Goal: Task Accomplishment & Management: Complete application form

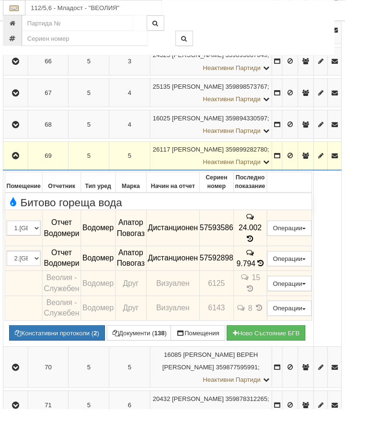
scroll to position [353, 1]
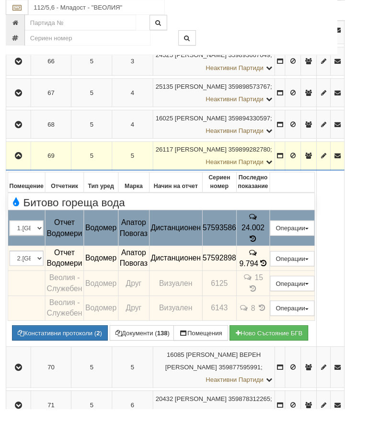
click at [0, 0] on button "Подмяна" at bounding box center [0, 0] width 0 height 0
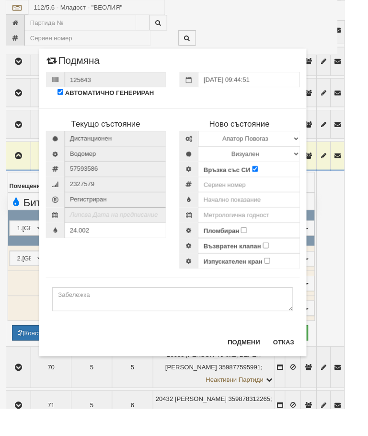
click at [47, 244] on div "× Подмяна 125643 АВТОМАТИЧНО ГЕНЕРИРАН [DATE] 09:44:51 Текущо състояние Дистанц…" at bounding box center [185, 202] width 300 height 404
click at [312, 369] on button "Отказ" at bounding box center [303, 364] width 34 height 15
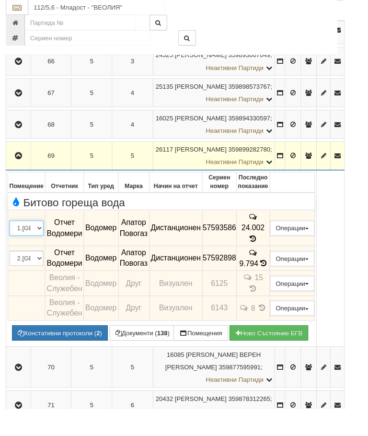
click at [47, 245] on select "1.Баня 2.Кухня 3.Тоалетна 4.Всекидневна 5.Спалня 1 6.Спалня 2 7.Коридор 8.Терас…" at bounding box center [28, 243] width 36 height 16
select select "2"
select select "1"
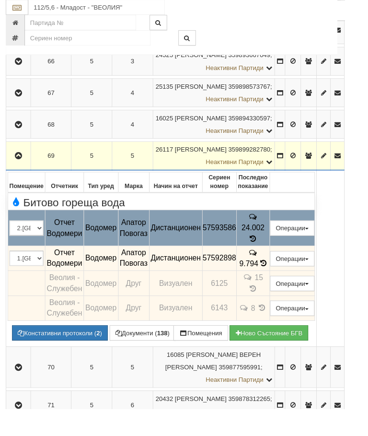
click at [0, 0] on button "Подмяна" at bounding box center [0, 0] width 0 height 0
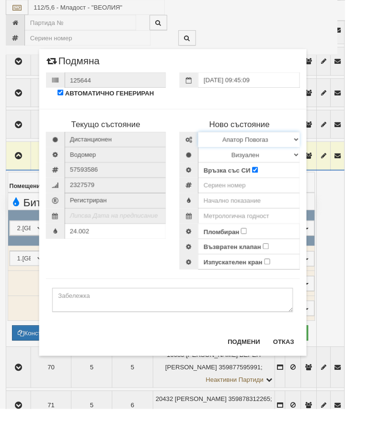
click at [320, 143] on select "Избери Марка и модел Апатор Повогаз Друг Кундис Радио Сименс Визуален Сименс Ра…" at bounding box center [265, 149] width 108 height 16
select select "ed08aeea-bb71-eb11-810c-b7de96689bdf"
click at [319, 162] on select "Визуален Дистанционен Изолирана линия БГВ Няма Oтклонение БГВ Няма Щранг БГВ" at bounding box center [265, 165] width 108 height 16
select select "2"
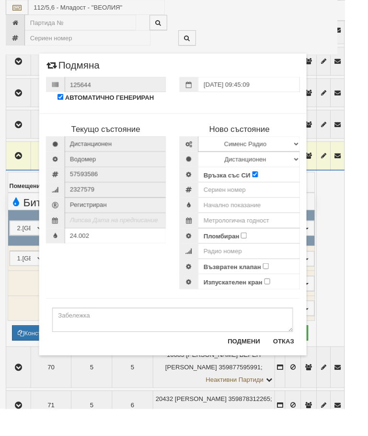
click at [263, 252] on input "Пломбиран" at bounding box center [260, 251] width 6 height 6
checkbox input "true"
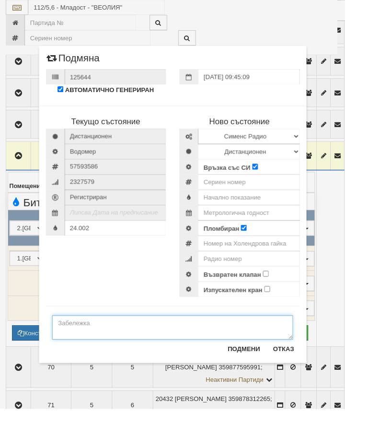
click at [88, 347] on textarea at bounding box center [184, 349] width 257 height 26
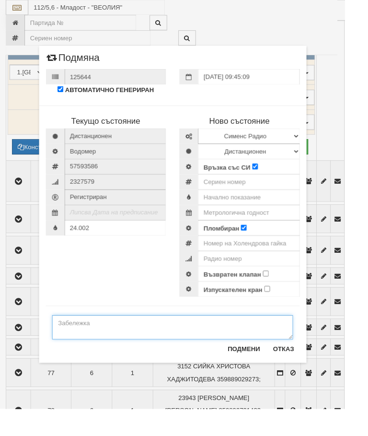
scroll to position [365, 1]
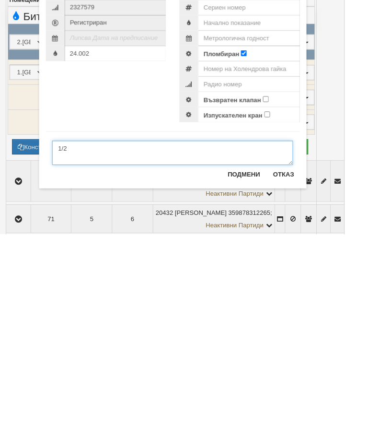
type textarea "1/2"
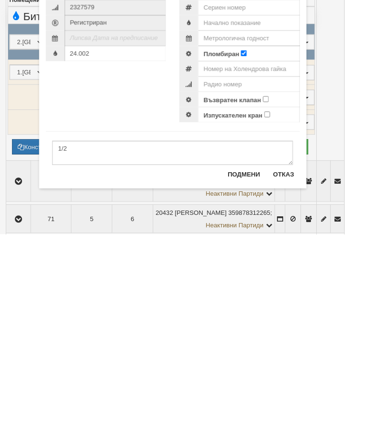
click at [287, 289] on input "Възвратен клапан" at bounding box center [284, 292] width 6 height 6
checkbox input "true"
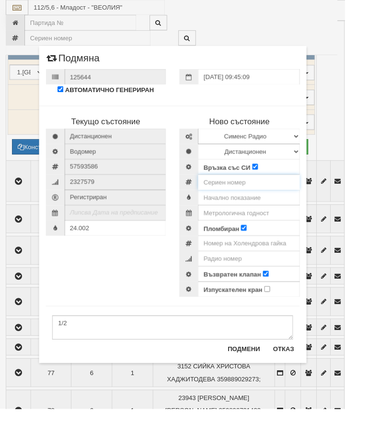
click at [257, 192] on input "number" at bounding box center [265, 194] width 108 height 16
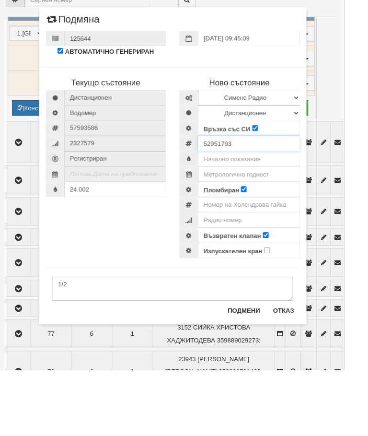
type input "52951793"
click at [300, 251] on input "number" at bounding box center [265, 259] width 108 height 16
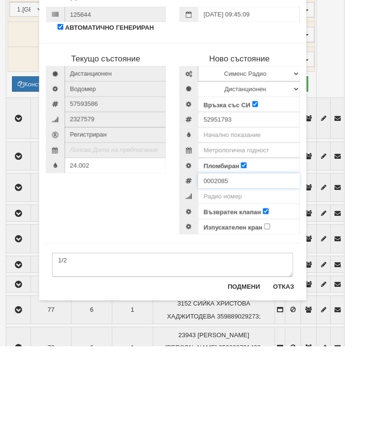
type input "0002085"
click at [285, 219] on input "text" at bounding box center [265, 227] width 108 height 16
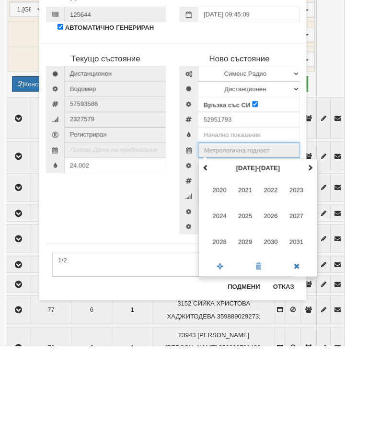
click at [334, 242] on span at bounding box center [331, 245] width 7 height 7
click at [271, 284] on span "2035" at bounding box center [262, 297] width 26 height 26
type input "2035"
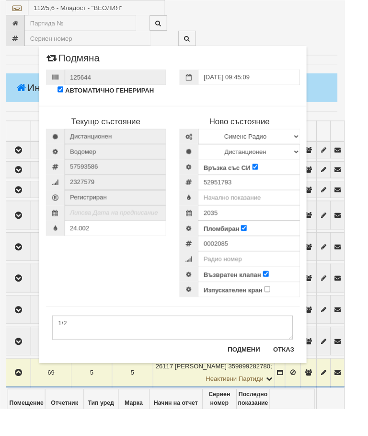
scroll to position [114, 1]
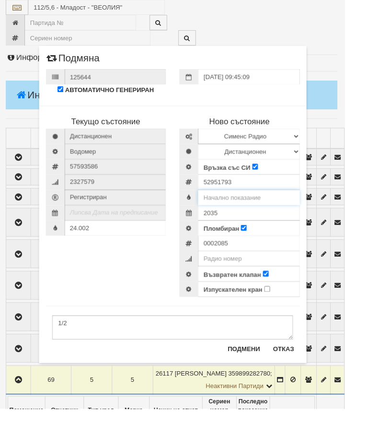
click at [271, 211] on input "text" at bounding box center [265, 210] width 108 height 16
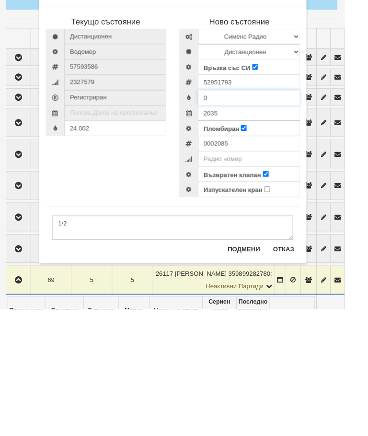
type input "0"
click at [266, 364] on button "Подмени" at bounding box center [260, 371] width 46 height 15
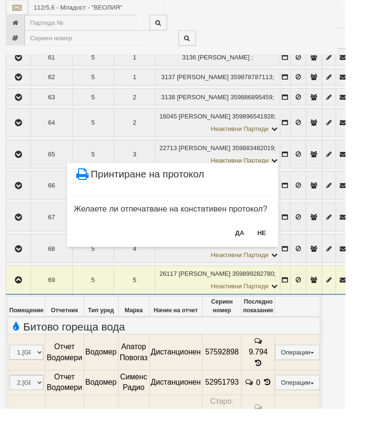
click at [290, 250] on button "НЕ" at bounding box center [279, 248] width 21 height 15
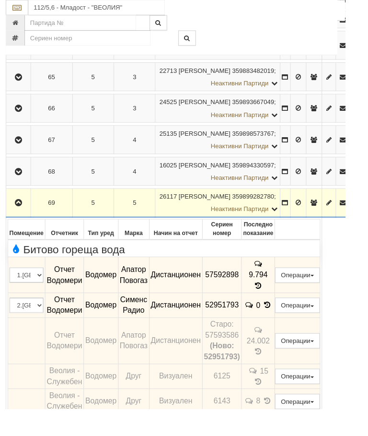
scroll to position [303, 1]
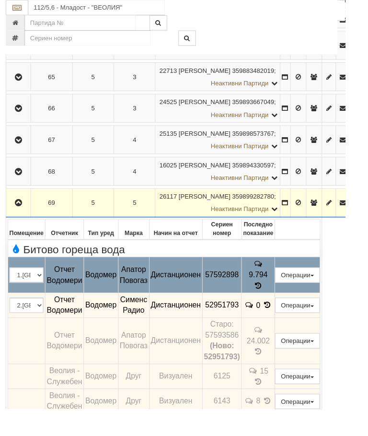
click at [0, 0] on button "Подмяна" at bounding box center [0, 0] width 0 height 0
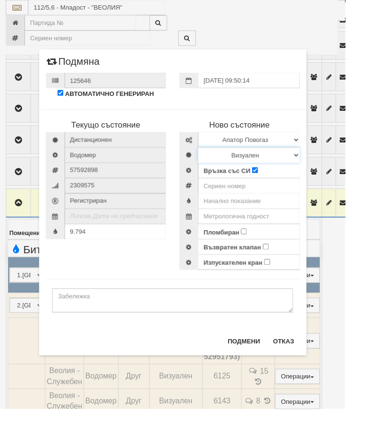
click at [320, 162] on select "Визуален Дистанционен Изолирана линия БГВ Няма Oтклонение БГВ Няма Щранг БГВ" at bounding box center [265, 165] width 108 height 16
select select "2"
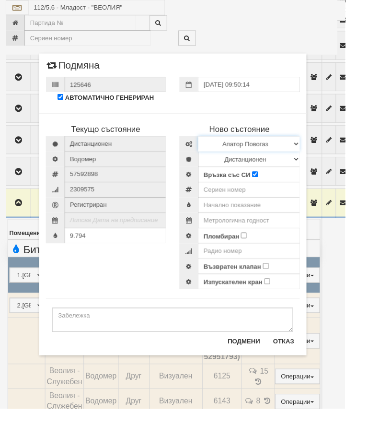
click at [320, 150] on select "Избери Марка и модел Апатор Повогаз Друг Кундис Радио Сименс Визуален Сименс Ра…" at bounding box center [265, 153] width 108 height 16
select select "ed08aeea-bb71-eb11-810c-b7de96689bdf"
click at [263, 251] on input "Пломбиран" at bounding box center [260, 251] width 6 height 6
checkbox input "true"
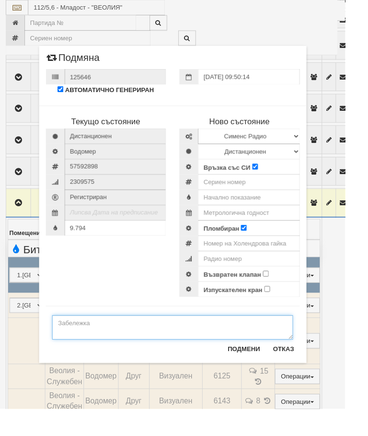
click at [91, 344] on textarea at bounding box center [184, 349] width 257 height 26
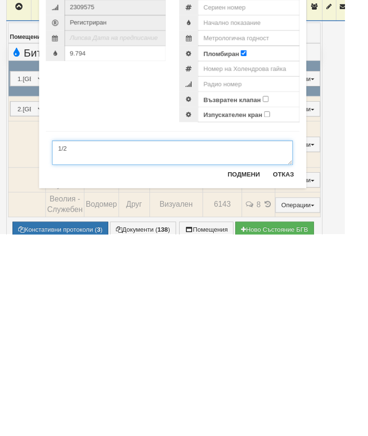
type textarea "1/2"
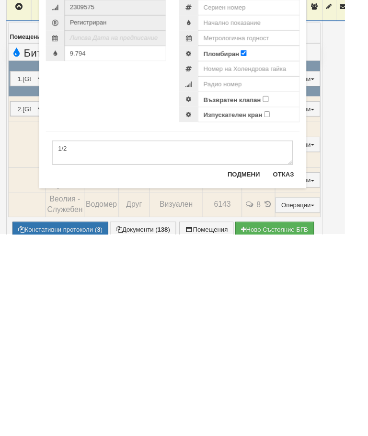
click at [287, 289] on input "Възвратен клапан" at bounding box center [284, 292] width 6 height 6
checkbox input "true"
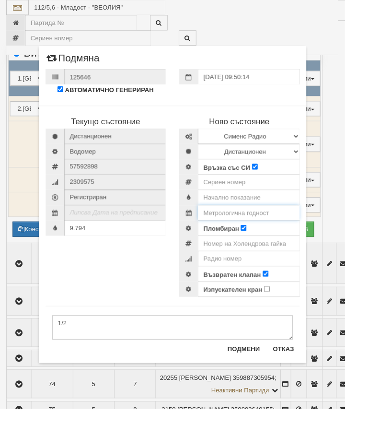
click at [284, 226] on input "text" at bounding box center [265, 227] width 108 height 16
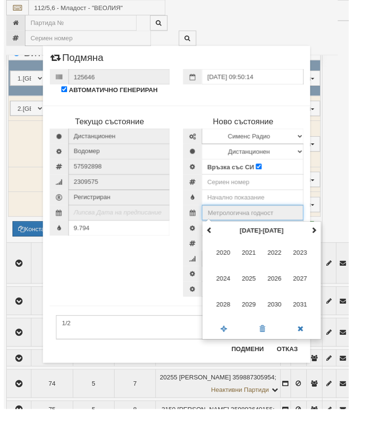
scroll to position [513, 3]
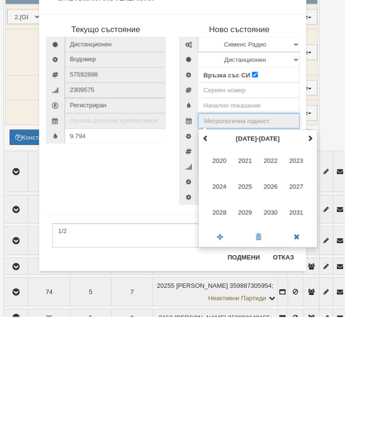
click at [334, 242] on span at bounding box center [331, 245] width 7 height 7
click at [273, 284] on span "2035" at bounding box center [262, 297] width 26 height 26
type input "2035"
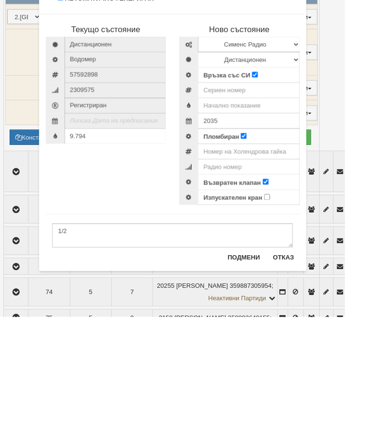
scroll to position [610, 3]
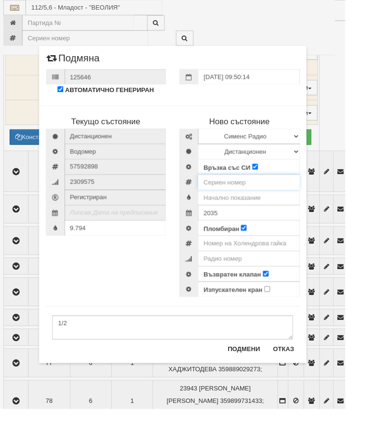
click at [254, 192] on input "number" at bounding box center [265, 194] width 108 height 16
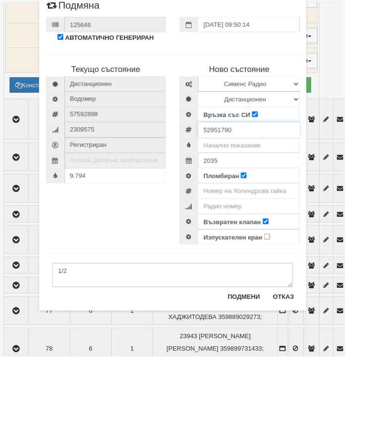
type input "52951790"
click at [274, 202] on input "text" at bounding box center [265, 210] width 108 height 16
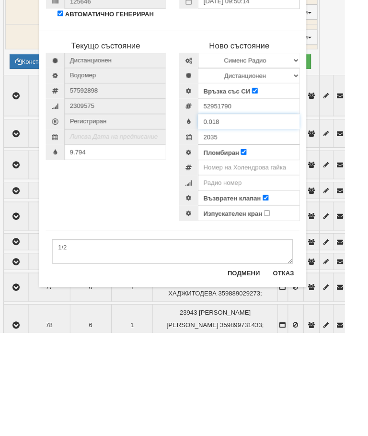
scroll to position [691, 3]
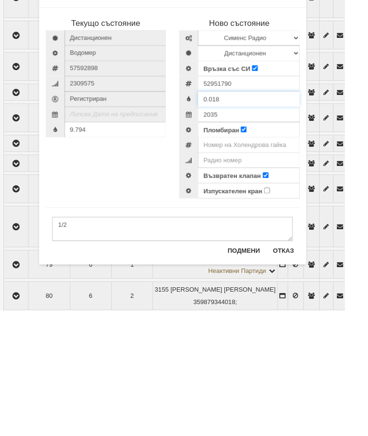
type input "0.018"
click at [295, 251] on input "number" at bounding box center [265, 259] width 108 height 16
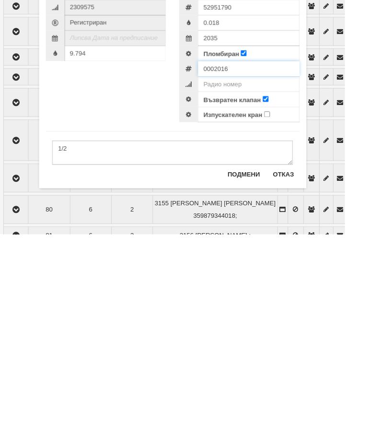
type input "0002016"
click at [260, 364] on button "Подмени" at bounding box center [260, 371] width 46 height 15
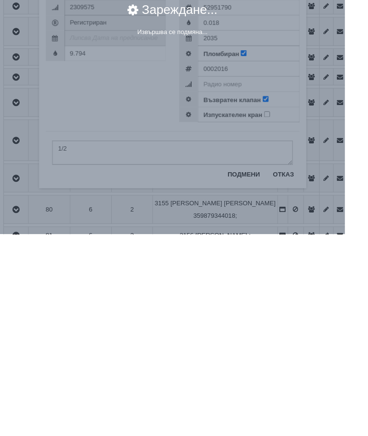
scroll to position [889, 3]
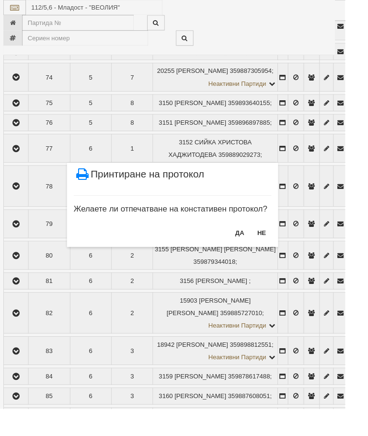
click at [289, 247] on button "НЕ" at bounding box center [279, 248] width 21 height 15
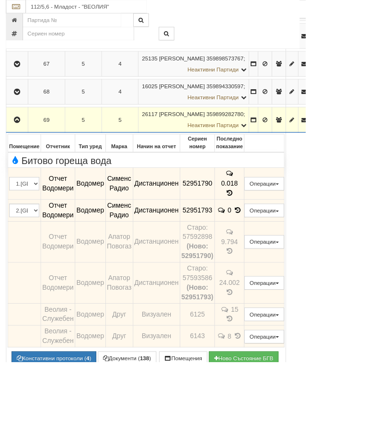
scroll to position [376, 0]
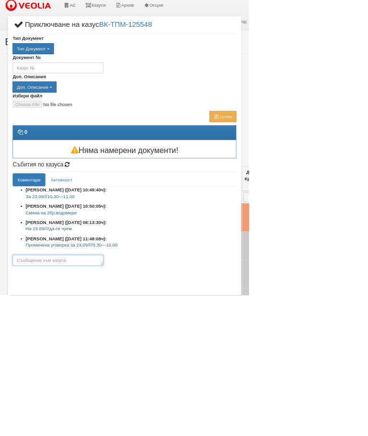
click at [153, 387] on textarea at bounding box center [86, 384] width 134 height 16
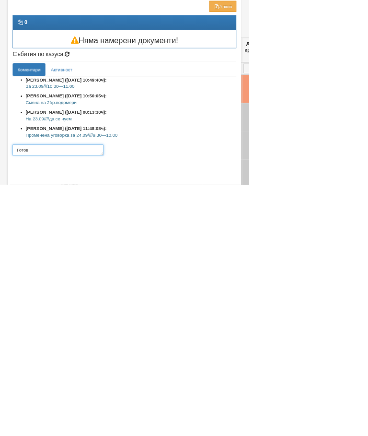
type textarea "Готов"
